Goal: Task Accomplishment & Management: Complete application form

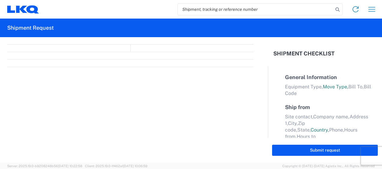
select select "FULL"
select select "LBS"
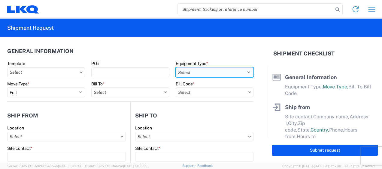
click at [244, 72] on select "Select 53’ Dry Van Flatbed Dropdeck (van) Lowboy (flatbed) Rail" at bounding box center [215, 73] width 78 height 10
select select "STDV"
click at [176, 68] on select "Select 53’ Dry Van Flatbed Dropdeck (van) Lowboy (flatbed) Rail" at bounding box center [215, 73] width 78 height 10
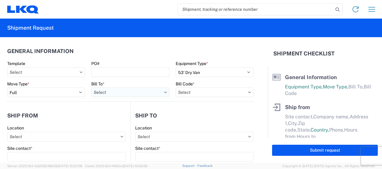
click at [117, 92] on input "text" at bounding box center [130, 93] width 78 height 10
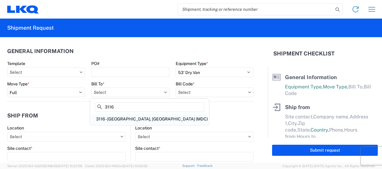
type input "3116"
click at [121, 117] on div "3116 - [GEOGRAPHIC_DATA], [GEOGRAPHIC_DATA] (MDC)" at bounding box center [149, 119] width 117 height 10
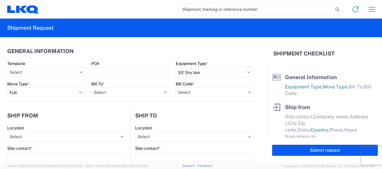
type input "3116 - [GEOGRAPHIC_DATA], [GEOGRAPHIC_DATA] (MDC)"
click at [188, 93] on input "text" at bounding box center [215, 93] width 78 height 10
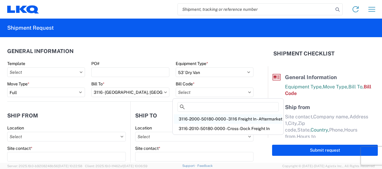
click at [198, 119] on div "3116-2000-50180-0000 - 3116 Freight In - Aftermarket" at bounding box center [228, 119] width 108 height 10
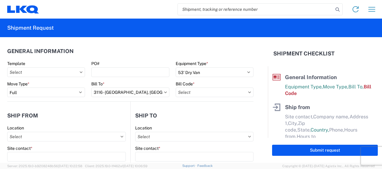
type input "3116-2000-50180-0000 - 3116 Freight In - Aftermarket"
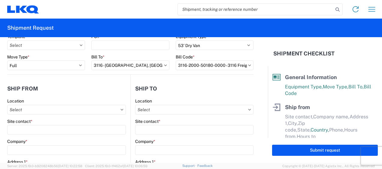
scroll to position [60, 0]
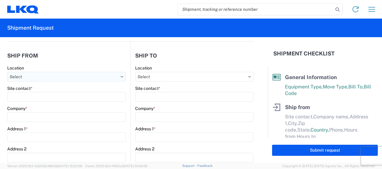
click at [18, 75] on input "text" at bounding box center [66, 77] width 119 height 10
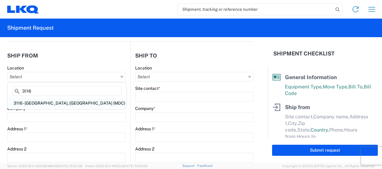
type input "3116"
click at [41, 105] on div "3116 - [GEOGRAPHIC_DATA], [GEOGRAPHIC_DATA] (MDC)" at bounding box center [67, 103] width 117 height 10
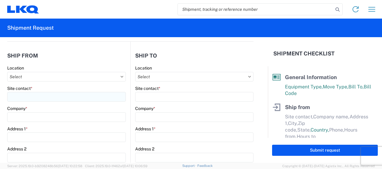
type input "3116 - [GEOGRAPHIC_DATA], [GEOGRAPHIC_DATA] (MDC)"
type input "[DEMOGRAPHIC_DATA][PERSON_NAME]"
type input "LKQ Corporation"
type input "[STREET_ADDRESS]"
type input "[GEOGRAPHIC_DATA]"
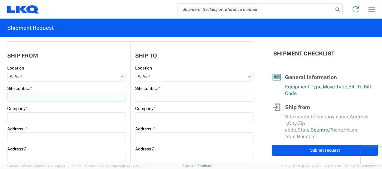
type input "49508"
select select "MI"
select select "US"
type input "[PERSON_NAME][EMAIL_ADDRESS][DOMAIN_NAME]"
type input "[PHONE_NUMBER]"
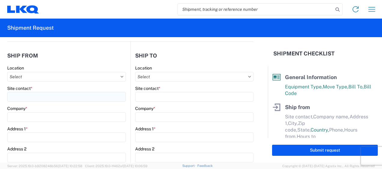
type input "06:00"
type input "13:00"
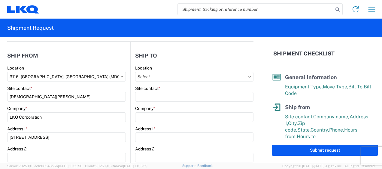
drag, startPoint x: 91, startPoint y: 61, endPoint x: 94, endPoint y: 61, distance: 3.0
click at [92, 61] on header "Ship from" at bounding box center [68, 56] width 123 height 14
click at [173, 79] on input "text" at bounding box center [194, 77] width 118 height 10
type input "3111"
click at [160, 104] on div "3111 - [GEOGRAPHIC_DATA] (111)" at bounding box center [186, 103] width 105 height 10
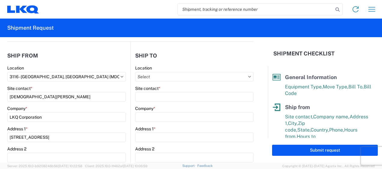
type input "3111 - [GEOGRAPHIC_DATA] (111)"
type input "LKQ Corporation"
type input "[STREET_ADDRESS]"
type input "Columbus"
type input "31904"
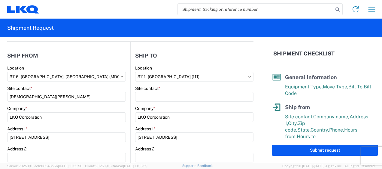
select select "US"
click at [151, 101] on agx-form-control-wrapper-v2 "Site contact *" at bounding box center [194, 96] width 118 height 20
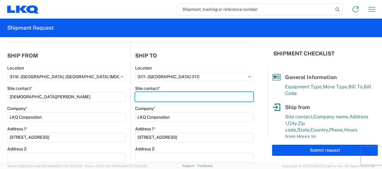
click at [150, 98] on input "Site contact *" at bounding box center [194, 97] width 118 height 10
type input "Receiving"
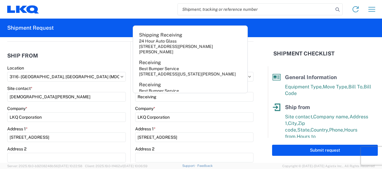
click at [106, 57] on header "Ship from" at bounding box center [68, 56] width 123 height 14
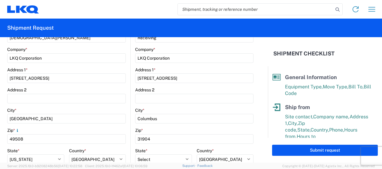
scroll to position [30, 0]
